Goal: Navigation & Orientation: Find specific page/section

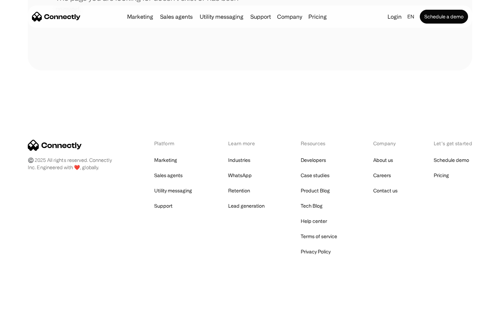
scroll to position [127, 0]
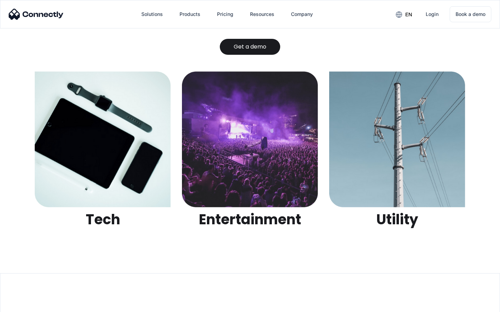
scroll to position [2191, 0]
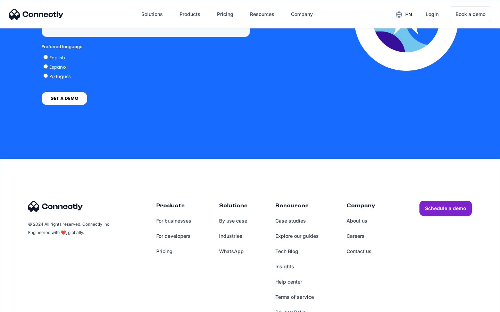
scroll to position [2025, 0]
